Goal: Obtain resource: Obtain resource

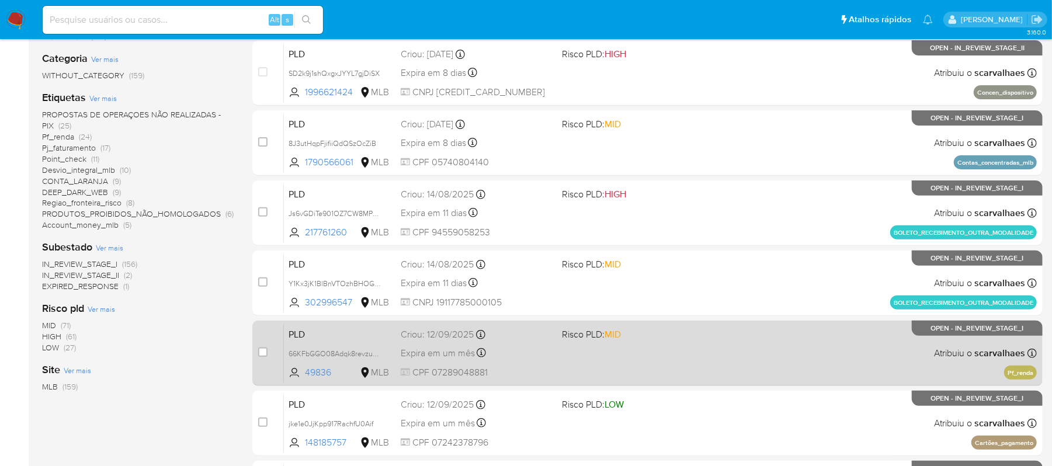
scroll to position [234, 0]
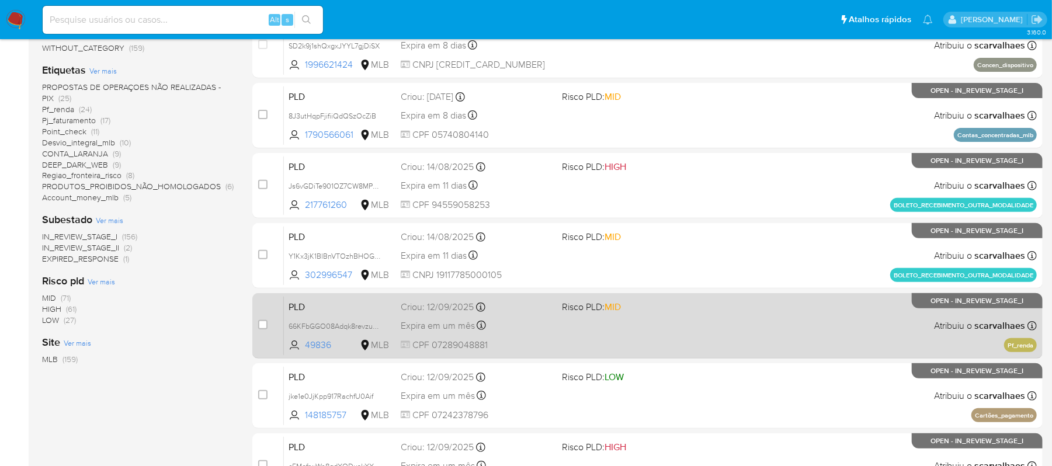
click at [660, 352] on div "PLD 66KFbGGO08Adqk8revzuJjO6 49836 MLB Risco PLD: MID Criou: [DATE] Criou: [DAT…" at bounding box center [660, 325] width 753 height 59
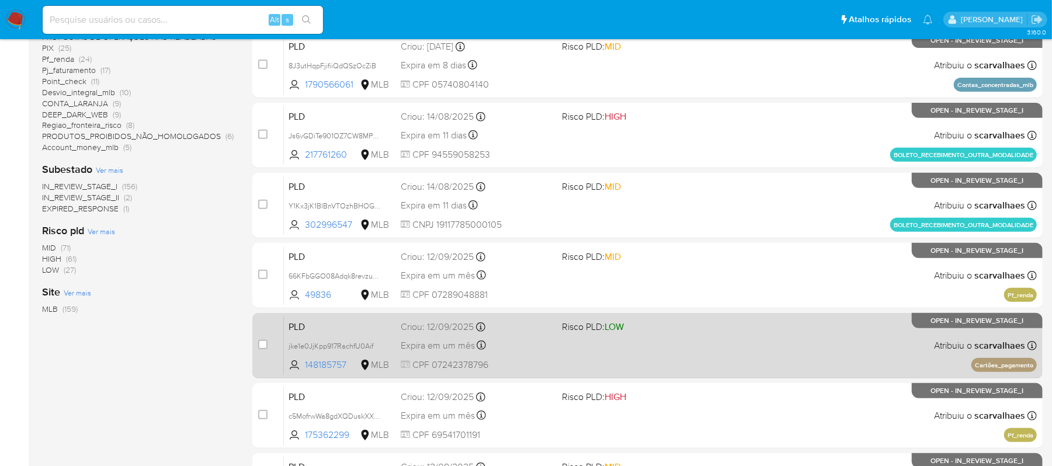
scroll to position [311, 0]
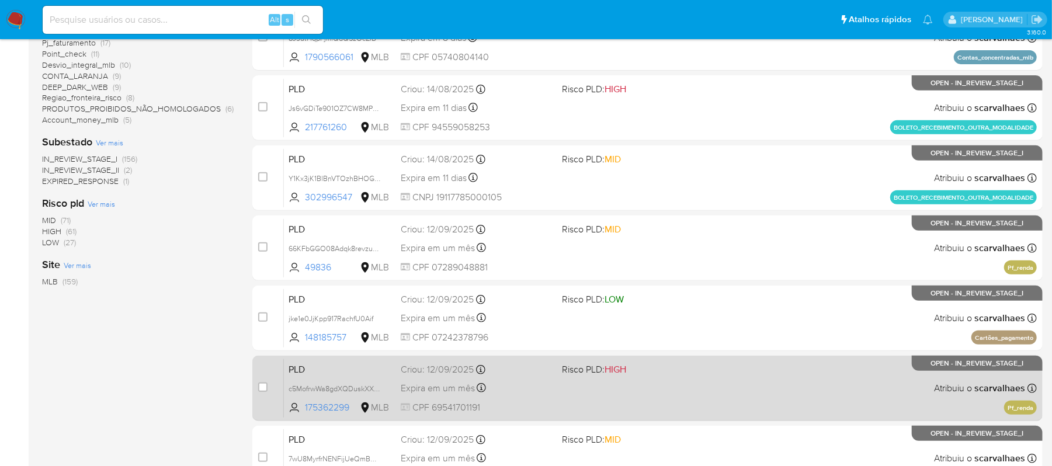
click at [653, 392] on div "PLD c5MofrwWa8gdXQDuskXXUTQb 175362299 MLB Risco PLD: HIGH Criou: 12/09/2025 Cr…" at bounding box center [660, 388] width 753 height 59
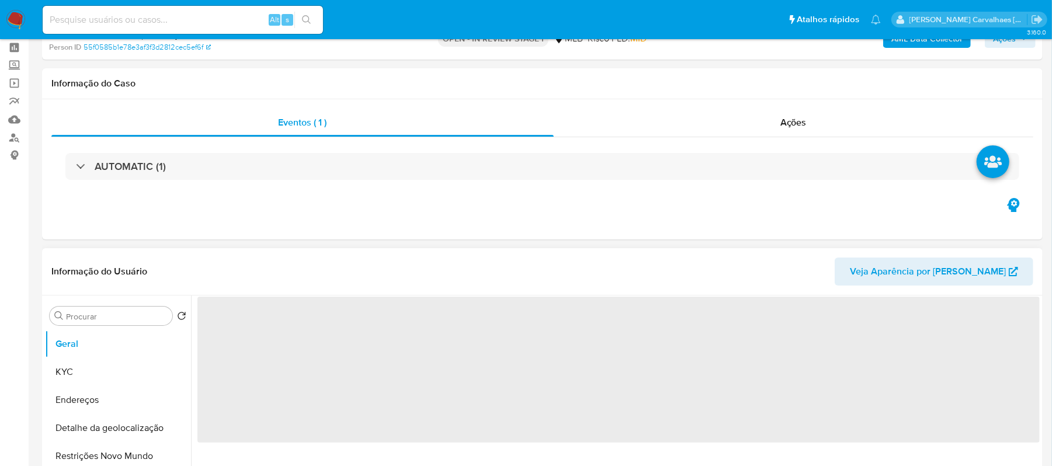
select select "10"
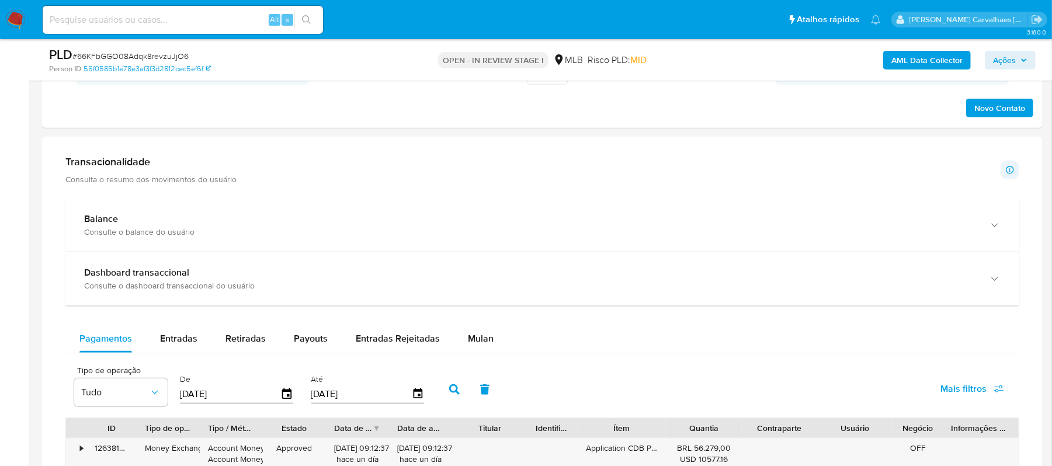
scroll to position [857, 0]
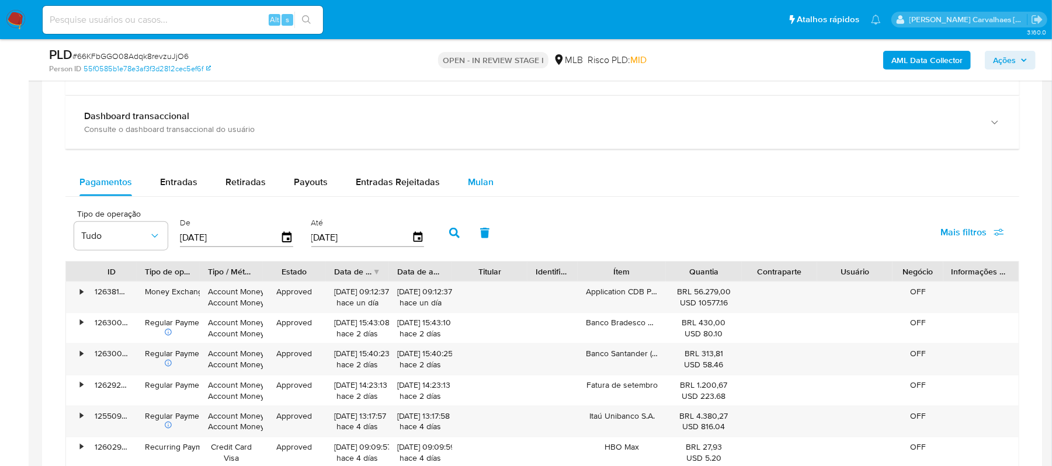
click at [479, 188] on span "Mulan" at bounding box center [481, 181] width 26 height 13
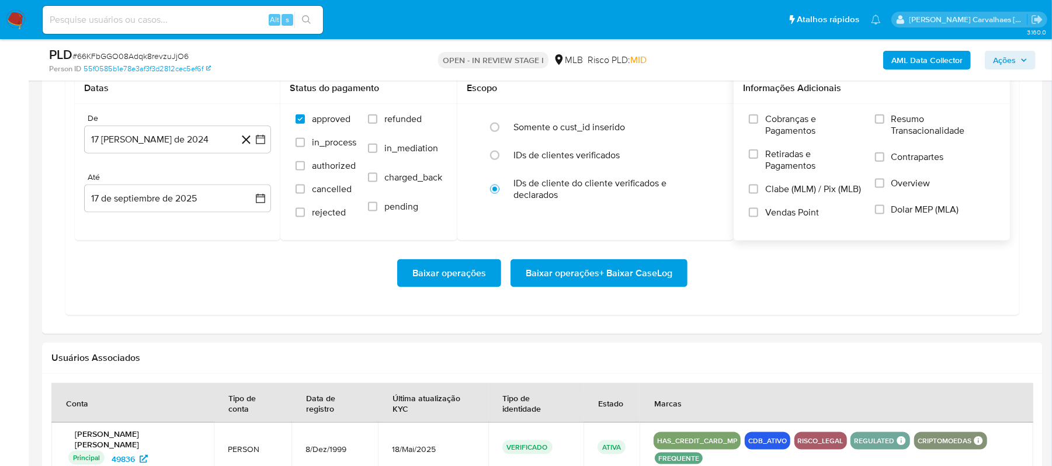
scroll to position [1013, 0]
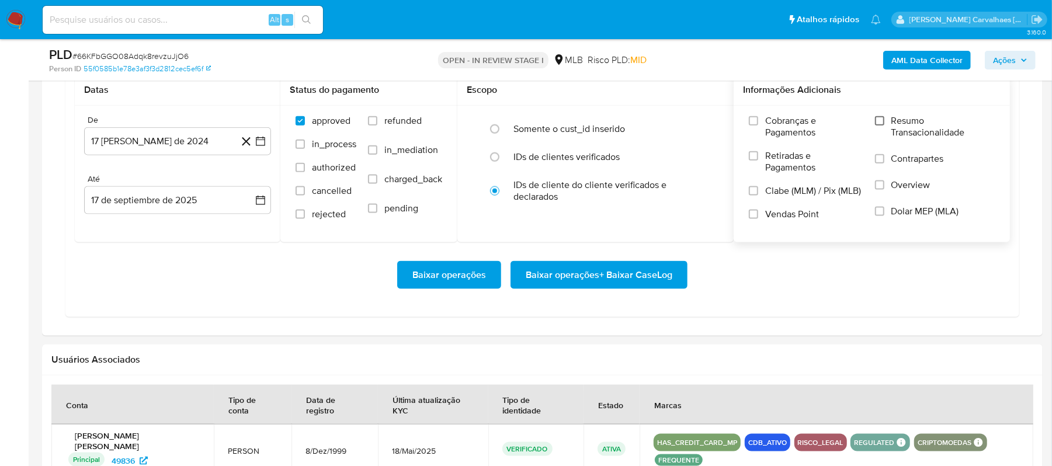
click at [882, 124] on input "Resumo Transacionalidade" at bounding box center [879, 120] width 9 height 9
click at [255, 141] on icon "button" at bounding box center [261, 142] width 12 height 12
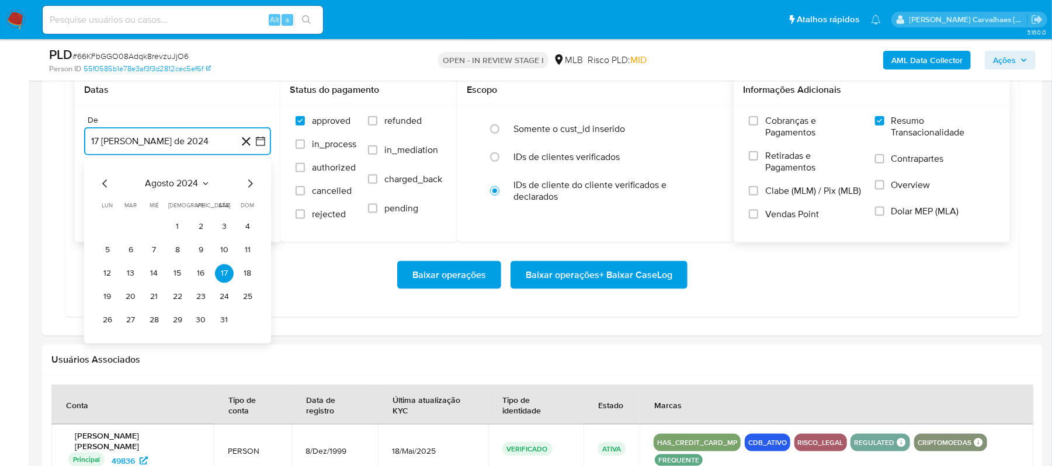
click at [250, 189] on icon "Mes siguiente" at bounding box center [250, 184] width 14 height 14
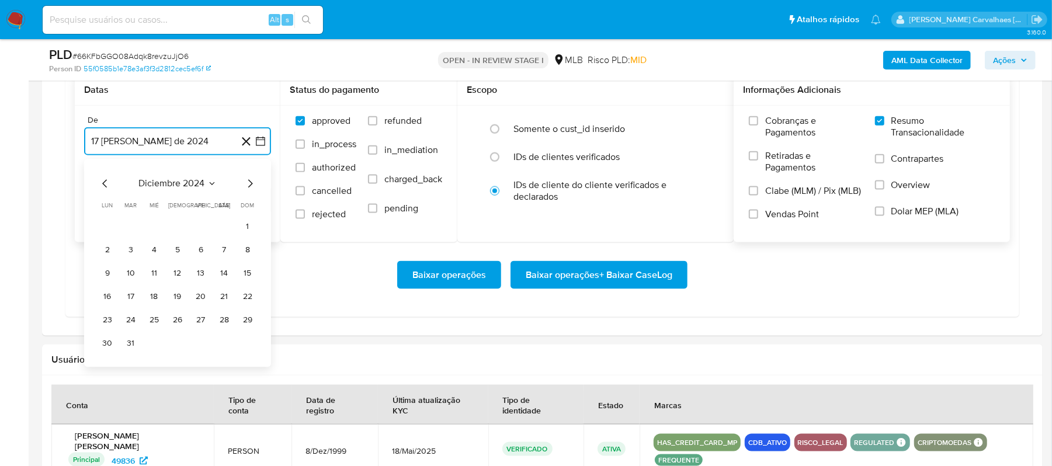
click at [250, 189] on icon "Mes siguiente" at bounding box center [250, 184] width 14 height 14
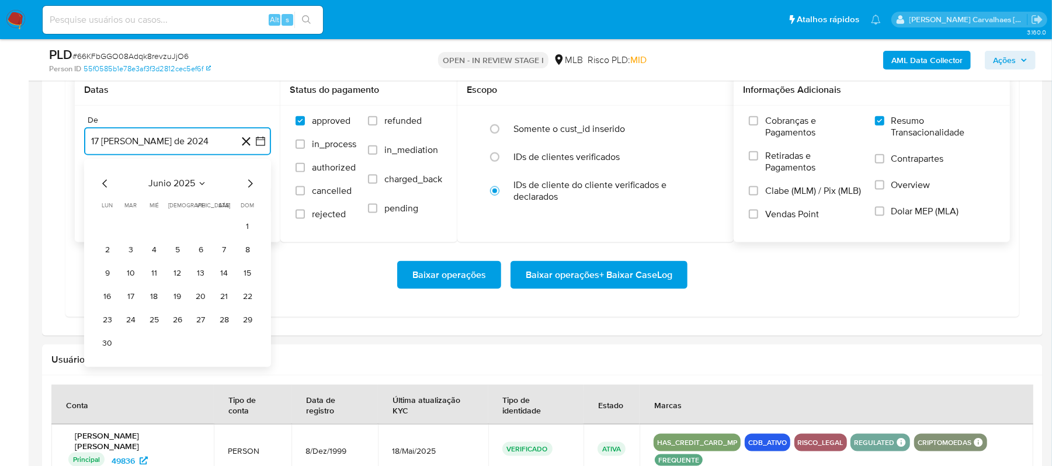
click at [250, 189] on icon "Mes siguiente" at bounding box center [250, 184] width 14 height 14
click at [181, 283] on button "17" at bounding box center [177, 274] width 19 height 19
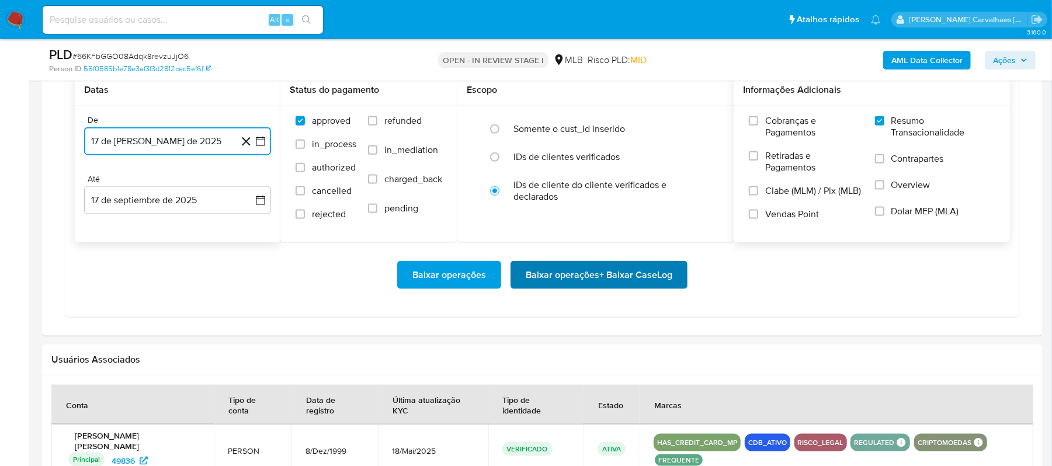
click at [622, 284] on span "Baixar operações + Baixar CaseLog" at bounding box center [599, 275] width 147 height 26
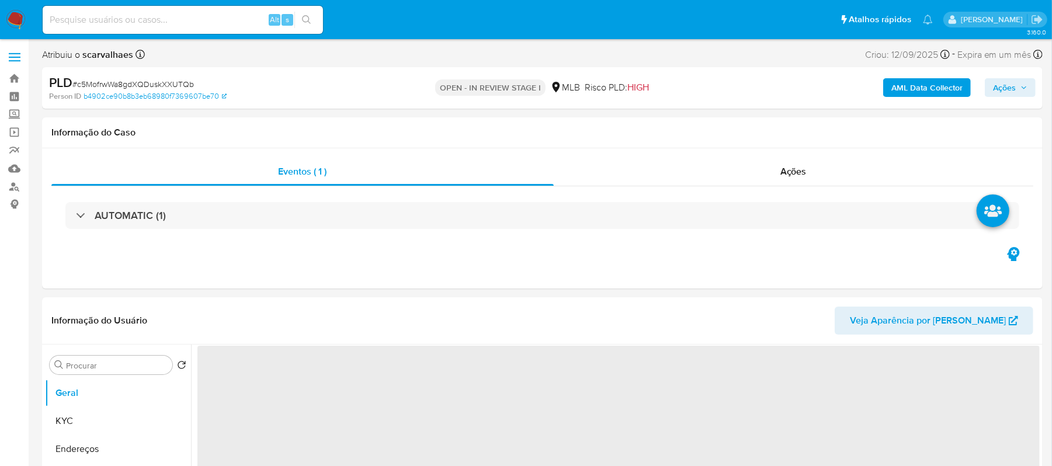
select select "10"
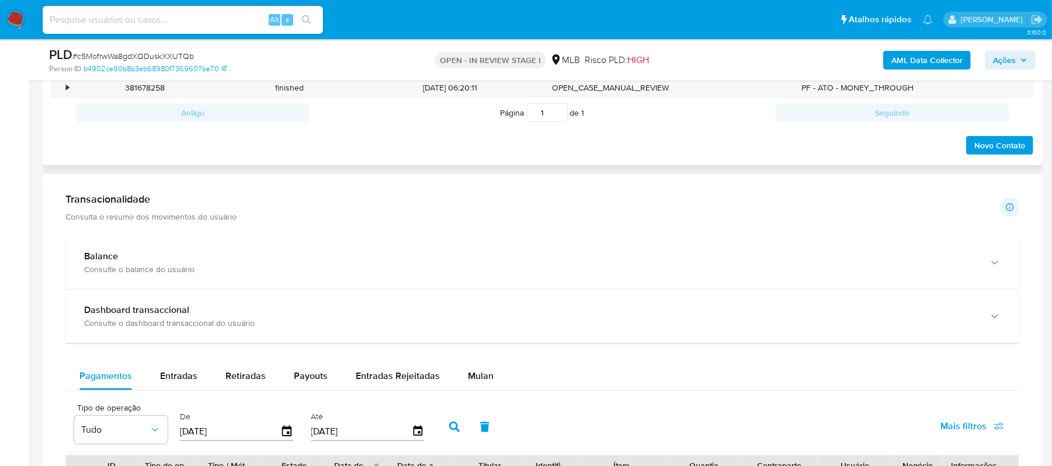
scroll to position [779, 0]
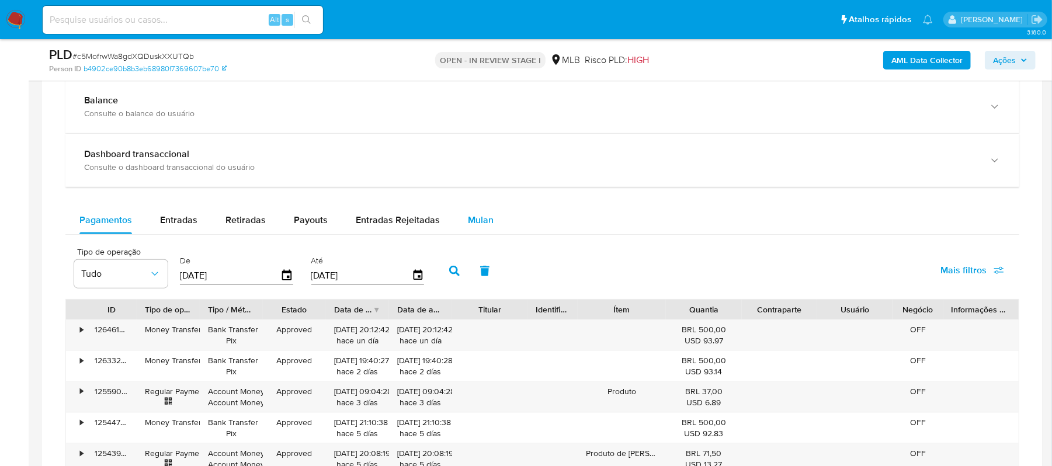
click at [484, 223] on span "Mulan" at bounding box center [481, 219] width 26 height 13
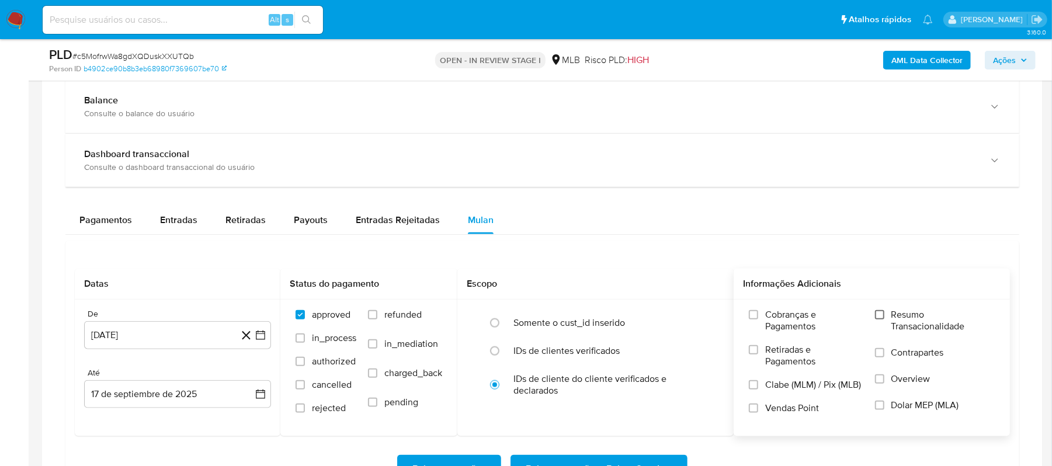
click at [878, 320] on input "Resumo Transacionalidade" at bounding box center [879, 314] width 9 height 9
click at [255, 341] on icon "button" at bounding box center [261, 336] width 12 height 12
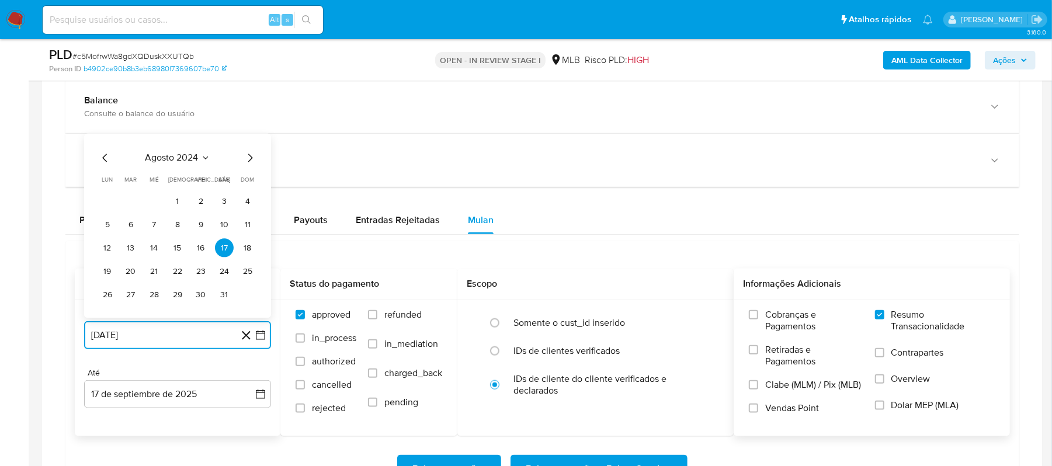
click at [249, 162] on icon "Mes siguiente" at bounding box center [250, 158] width 14 height 14
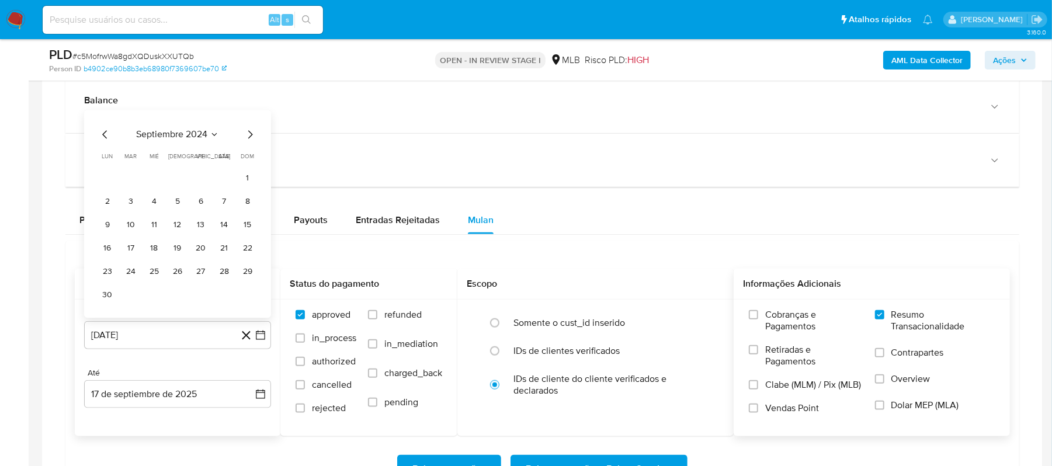
click at [249, 161] on span "dom" at bounding box center [247, 157] width 13 height 9
click at [251, 129] on div "septiembre 2024 septiembre 2024 lun lunes mar martes mié miércoles jue jueves v…" at bounding box center [177, 214] width 187 height 208
click at [251, 137] on icon "Mes siguiente" at bounding box center [250, 135] width 5 height 8
click at [251, 137] on div "octubre 2024 octubre 2024 lun lunes mar martes mié miércoles jue jueves vie vie…" at bounding box center [177, 226] width 187 height 185
click at [248, 160] on icon "Mes siguiente" at bounding box center [250, 158] width 14 height 14
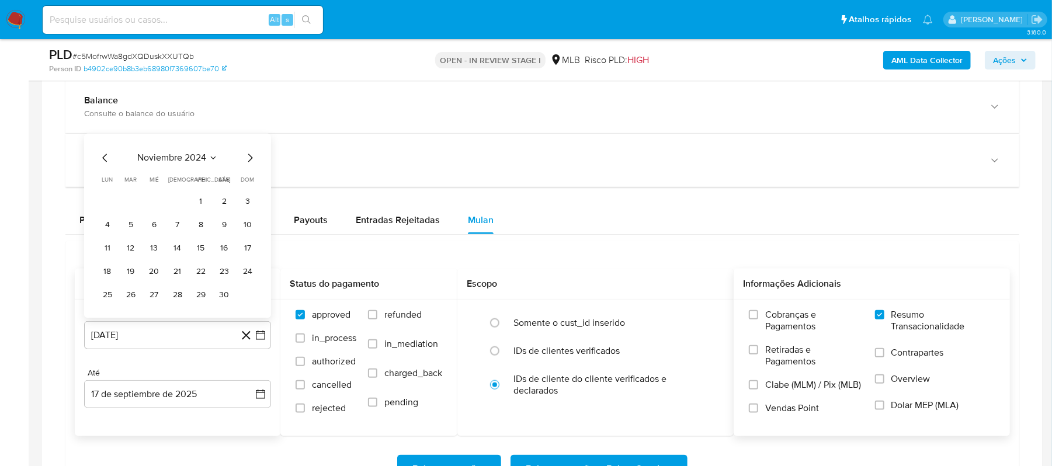
click at [248, 160] on icon "Mes siguiente" at bounding box center [250, 158] width 14 height 14
click at [248, 160] on span "dom" at bounding box center [247, 157] width 13 height 9
click at [247, 131] on icon "Mes siguiente" at bounding box center [250, 135] width 14 height 14
drag, startPoint x: 249, startPoint y: 138, endPoint x: 251, endPoint y: 148, distance: 9.6
click at [251, 143] on div "enero 2025 enero 2025 lun lunes mar martes mié miércoles jue jueves vie viernes…" at bounding box center [177, 226] width 187 height 185
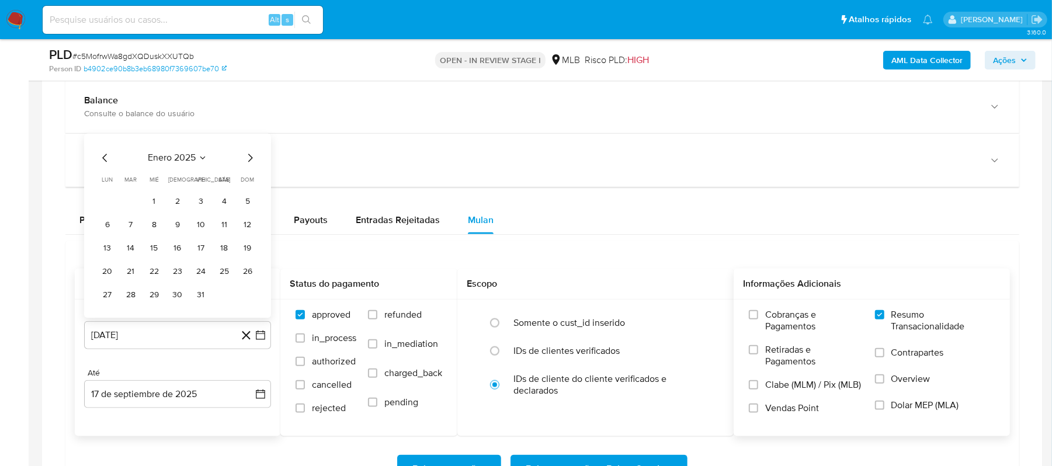
click at [251, 164] on icon "Mes siguiente" at bounding box center [250, 158] width 14 height 14
click at [251, 160] on icon "Mes siguiente" at bounding box center [250, 158] width 14 height 14
click at [251, 139] on icon "Mes siguiente" at bounding box center [250, 135] width 5 height 8
click at [241, 155] on div "abril 2025" at bounding box center [177, 158] width 159 height 14
click at [245, 160] on icon "Mes siguiente" at bounding box center [250, 158] width 14 height 14
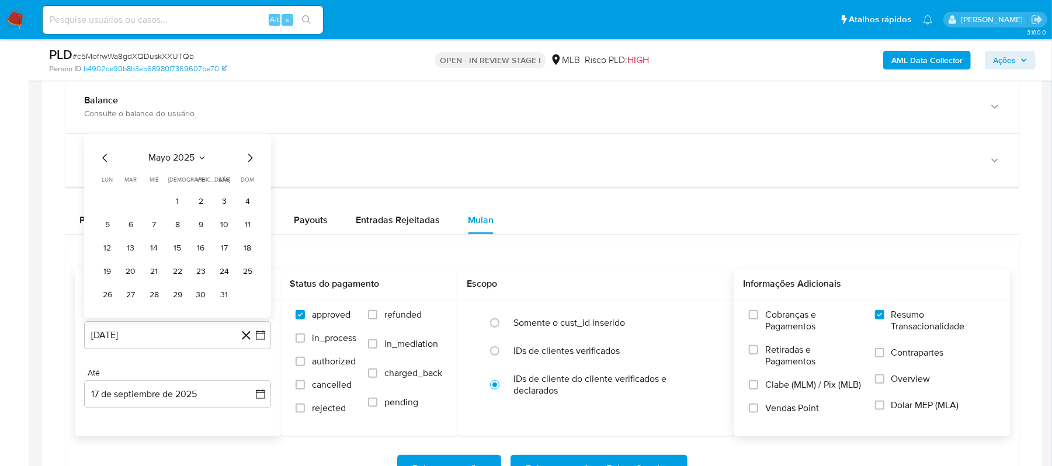
click at [249, 160] on icon "Mes siguiente" at bounding box center [250, 158] width 14 height 14
click at [250, 142] on icon "Mes siguiente" at bounding box center [250, 135] width 14 height 14
click at [174, 251] on button "17" at bounding box center [177, 248] width 19 height 19
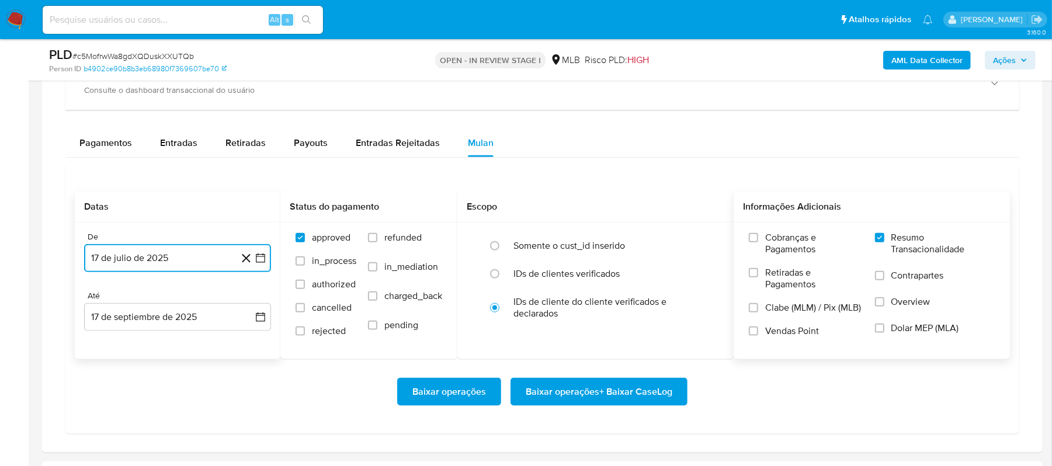
scroll to position [857, 0]
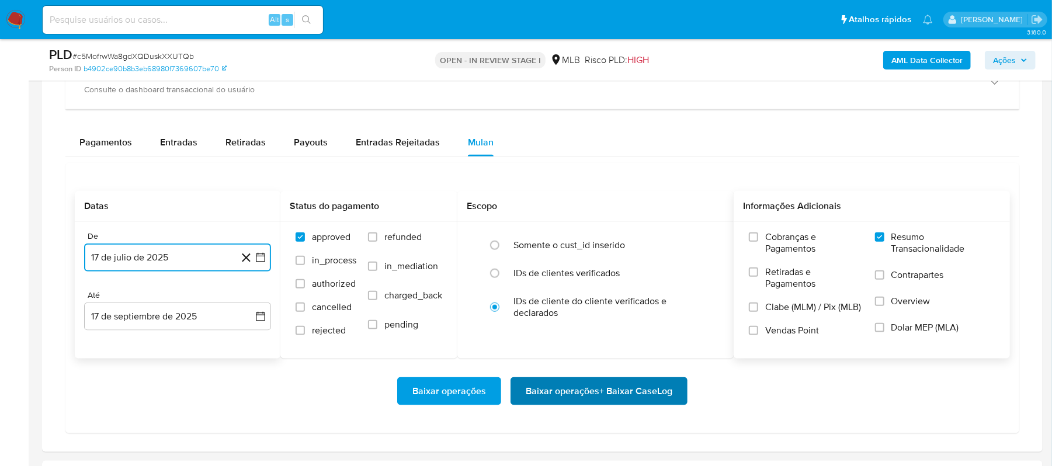
click at [632, 382] on span "Baixar operações + Baixar CaseLog" at bounding box center [599, 392] width 147 height 26
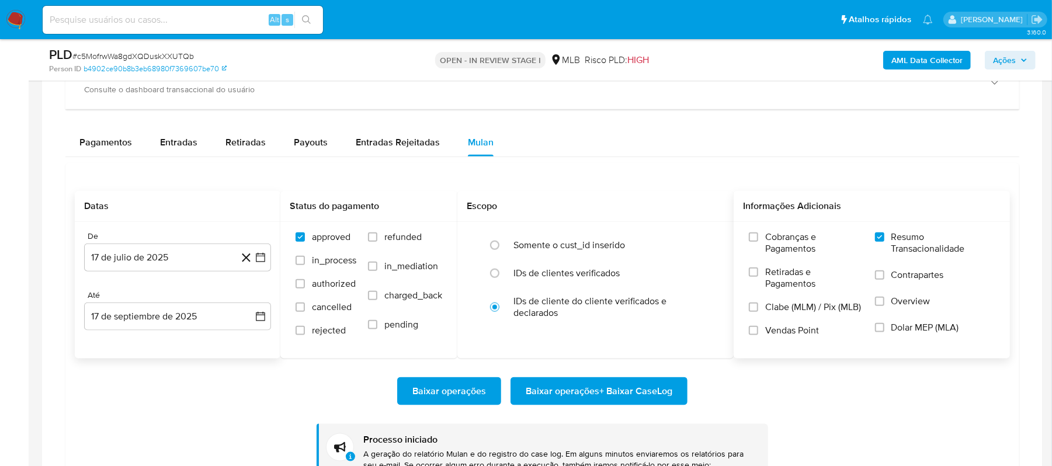
click at [609, 378] on div "Baixar operações Baixar operações + Baixar CaseLog Processo iniciado A geração …" at bounding box center [543, 425] width 936 height 132
click at [606, 391] on span "Baixar operações + Baixar CaseLog" at bounding box center [599, 392] width 147 height 26
